Goal: Find specific page/section: Find specific page/section

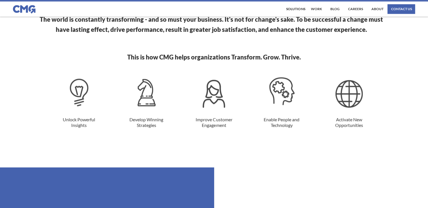
scroll to position [478, 0]
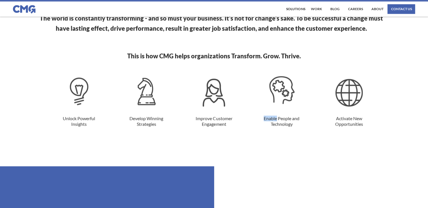
drag, startPoint x: 264, startPoint y: 117, endPoint x: 276, endPoint y: 117, distance: 12.1
click at [276, 117] on div "Enable People and Technology" at bounding box center [281, 121] width 63 height 12
click at [283, 116] on div "Enable People and Technology" at bounding box center [281, 121] width 63 height 12
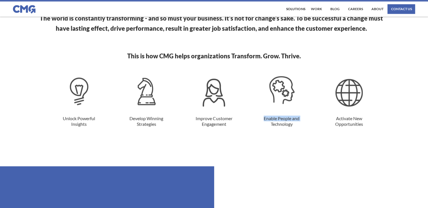
click at [283, 116] on div "Enable People and Technology" at bounding box center [281, 121] width 63 height 12
click at [283, 121] on div "Enable People and Technology" at bounding box center [281, 121] width 63 height 12
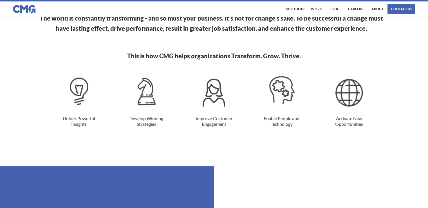
click at [283, 126] on div "Enable People and Technology" at bounding box center [281, 121] width 63 height 12
click at [281, 120] on div "Enable People and Technology" at bounding box center [281, 121] width 63 height 12
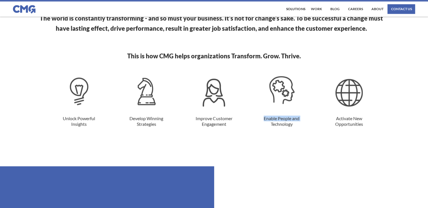
click at [281, 120] on div "Enable People and Technology" at bounding box center [281, 121] width 63 height 12
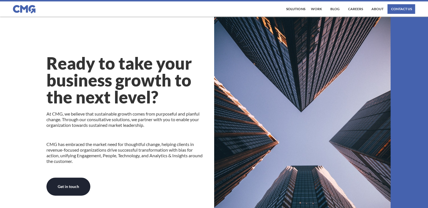
scroll to position [106, 0]
